Goal: Browse casually

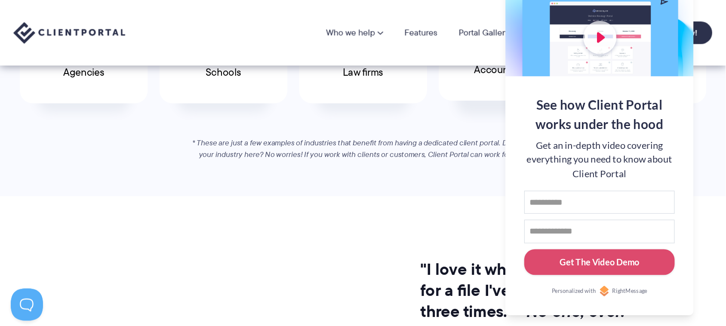
scroll to position [387, 0]
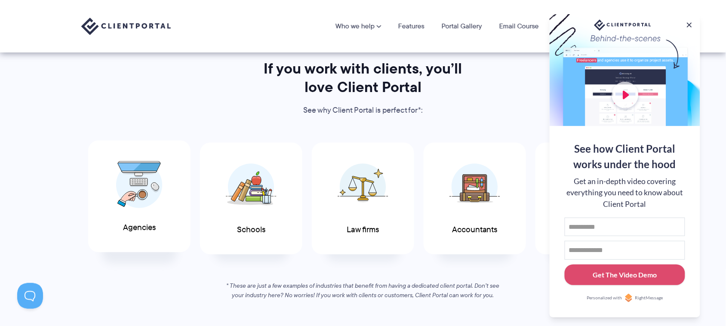
click at [130, 194] on img at bounding box center [139, 184] width 46 height 47
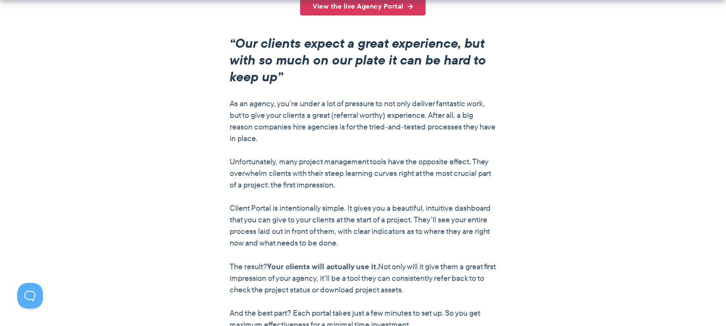
scroll to position [753, 0]
